Goal: Check status: Check status

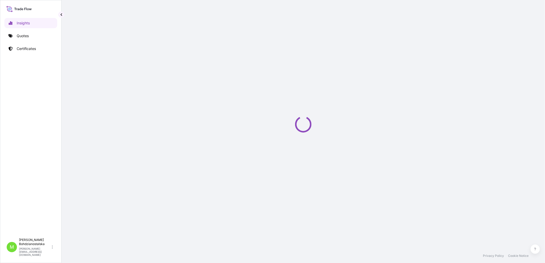
select select "2025"
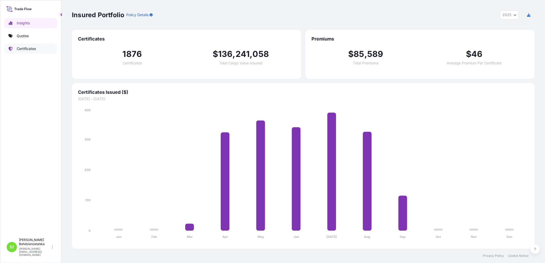
click at [23, 48] on p "Certificates" at bounding box center [26, 48] width 19 height 5
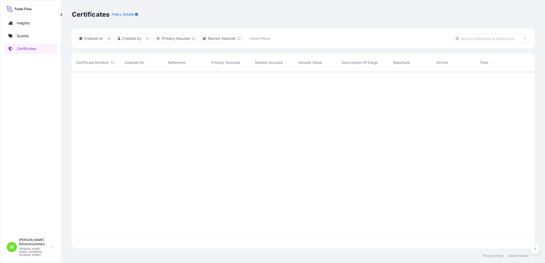
scroll to position [176, 459]
click at [461, 40] on input "text" at bounding box center [491, 38] width 77 height 9
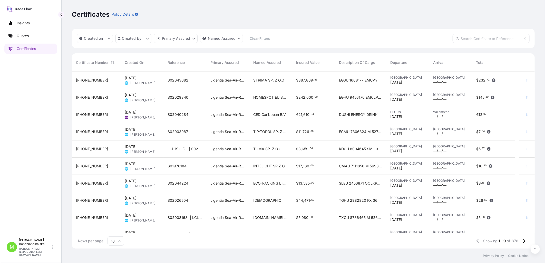
paste input "[PHONE_NUMBER]"
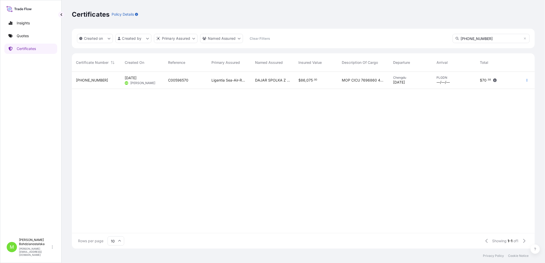
type input "[PHONE_NUMBER]"
click at [180, 80] on span "C00596570" at bounding box center [178, 80] width 20 height 5
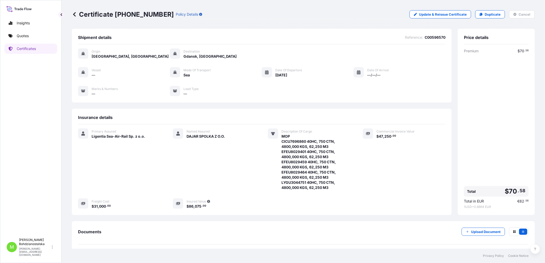
click at [435, 37] on span "C00596570" at bounding box center [435, 37] width 21 height 5
copy span "C00596570"
click at [432, 36] on span "C00596570" at bounding box center [435, 37] width 21 height 5
click at [433, 36] on span "C00596570" at bounding box center [435, 37] width 21 height 5
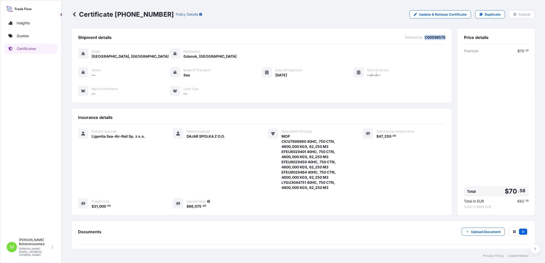
copy span "C00596570"
click at [21, 49] on p "Certificates" at bounding box center [26, 48] width 19 height 5
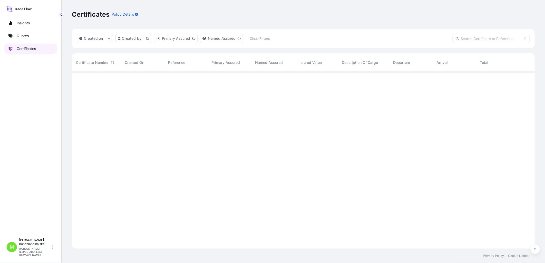
scroll to position [176, 459]
